Goal: Task Accomplishment & Management: Manage account settings

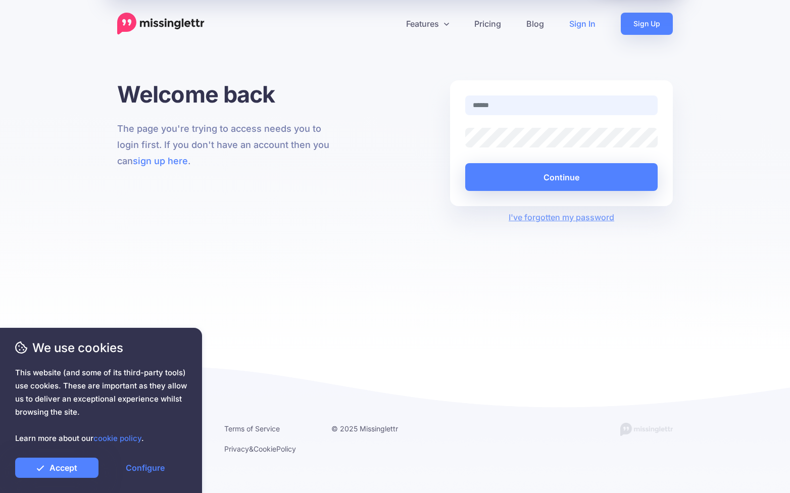
click at [494, 100] on input "text" at bounding box center [561, 105] width 192 height 20
click at [60, 466] on link "Accept" at bounding box center [56, 467] width 83 height 20
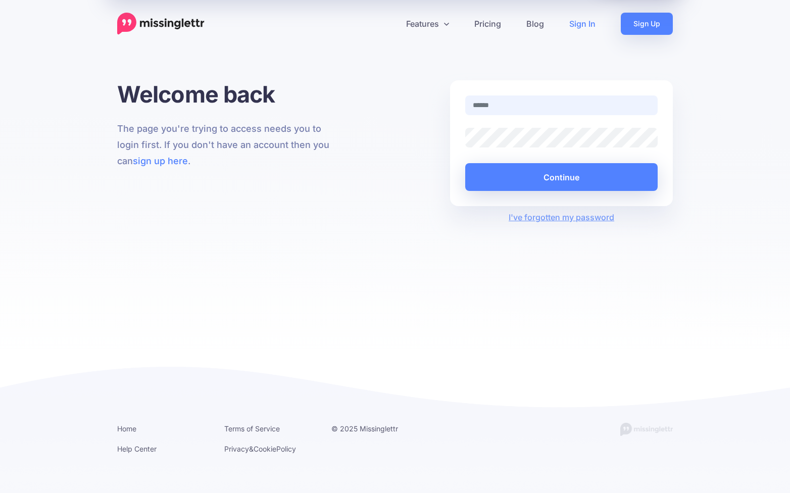
click at [545, 106] on input "text" at bounding box center [561, 105] width 192 height 20
type input "**********"
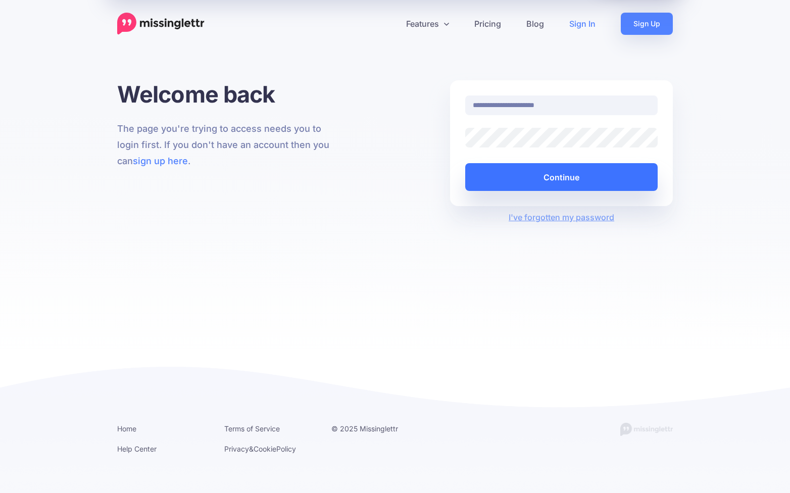
click at [554, 171] on button "Continue" at bounding box center [561, 177] width 192 height 28
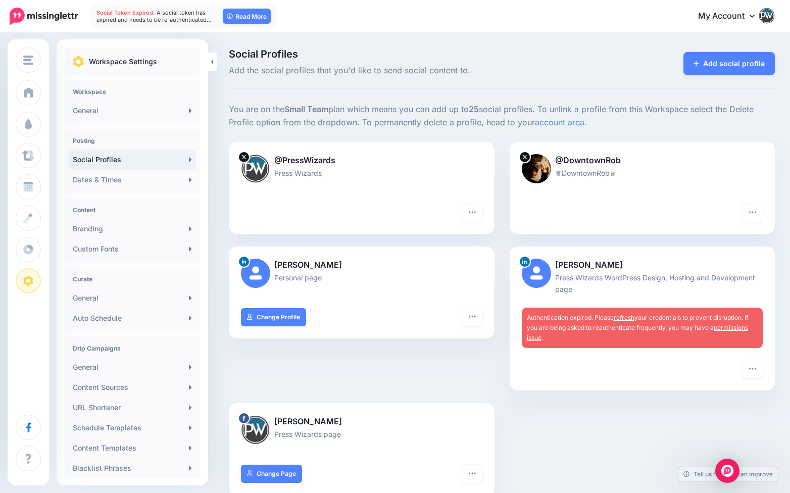
click at [627, 317] on link "refresh" at bounding box center [623, 318] width 21 height 8
